Goal: Transaction & Acquisition: Purchase product/service

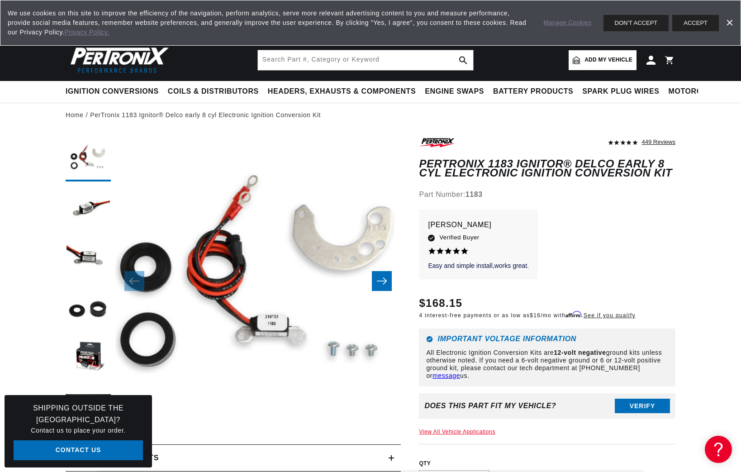
scroll to position [0, 280]
click at [591, 60] on span "Add my vehicle" at bounding box center [609, 60] width 48 height 9
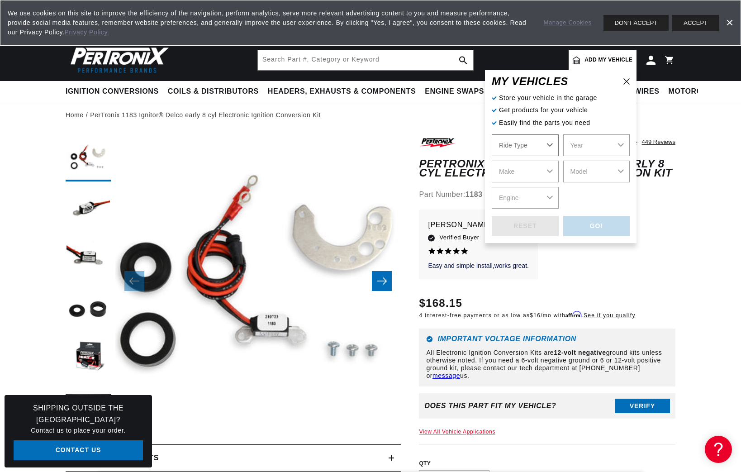
select select "Automotive"
click at [492, 134] on select "Automotive Agricultural Industrial Marine Motorcycle" at bounding box center [525, 145] width 67 height 22
click at [547, 146] on select "Automotive Agricultural Industrial Marine Motorcycle" at bounding box center [525, 145] width 67 height 22
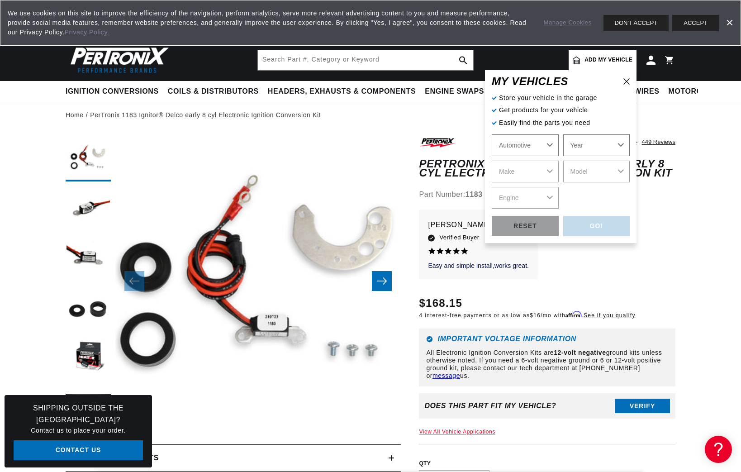
click at [563, 134] on select "Year [DATE] 2025 2024 2023 2022 2021 2020 2019 2018 2017 2016 2015 2014 2013 20…" at bounding box center [596, 145] width 67 height 22
select select "1962"
click option "1962" at bounding box center [0, 0] width 0 height 0
select select "1962"
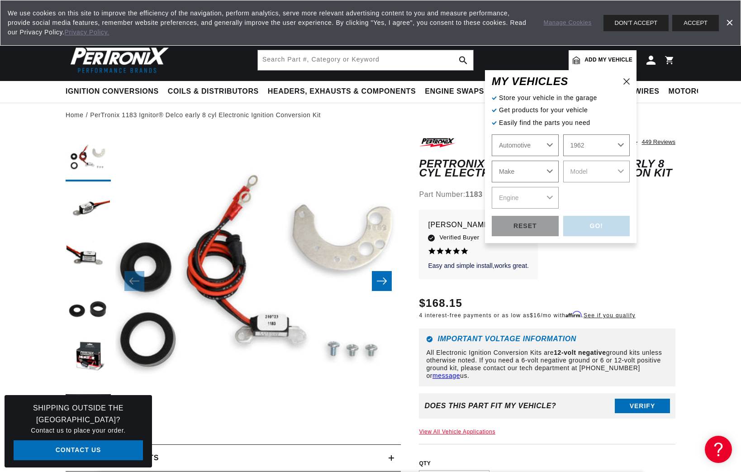
click at [492, 161] on select "Make Alfa Romeo American Motors Aston [PERSON_NAME][GEOGRAPHIC_DATA] [PERSON_NA…" at bounding box center [525, 172] width 67 height 22
select select "Cadillac"
click option "Cadillac" at bounding box center [0, 0] width 0 height 0
select select "Cadillac"
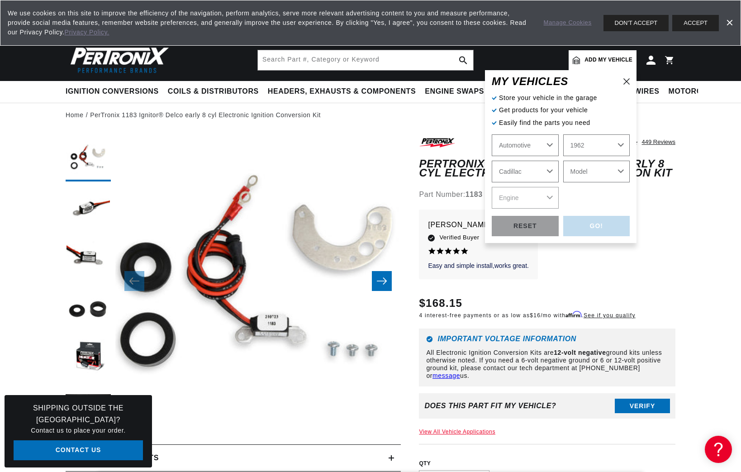
click at [563, 161] on select "Model DeVille [GEOGRAPHIC_DATA] Series 60 Fleetwood Series 62 Series 75 Fleetwo…" at bounding box center [596, 172] width 67 height 22
select select "Series-62"
click option "Series 62" at bounding box center [0, 0] width 0 height 0
select select "Series-62"
click at [492, 187] on select "Engine 6.4L" at bounding box center [525, 198] width 67 height 22
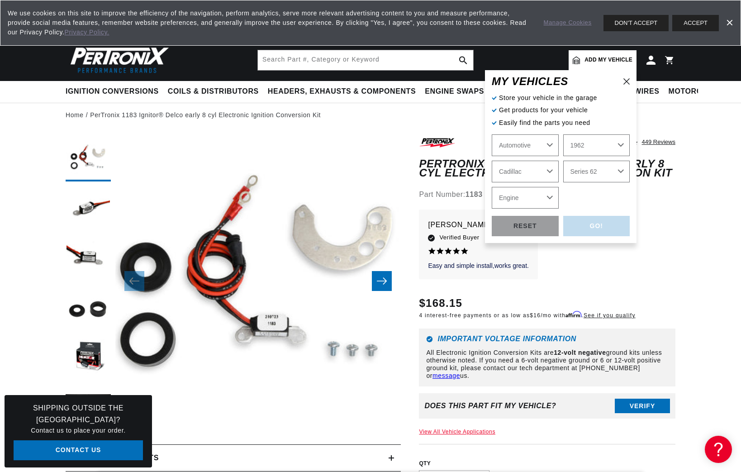
select select "6.4L"
click option "6.4L" at bounding box center [0, 0] width 0 height 0
select select "6.4L"
click at [587, 228] on div "GO!" at bounding box center [596, 226] width 67 height 20
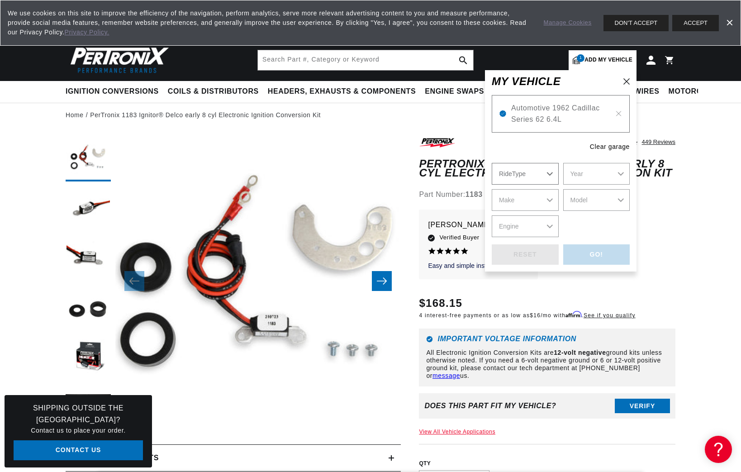
scroll to position [0, 0]
